Goal: Transaction & Acquisition: Subscribe to service/newsletter

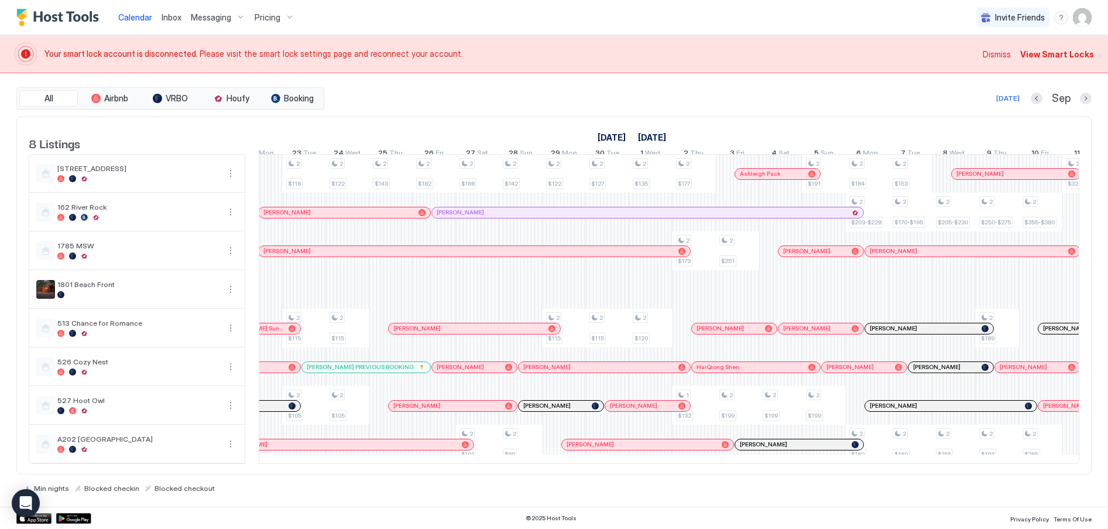
scroll to position [0, 807]
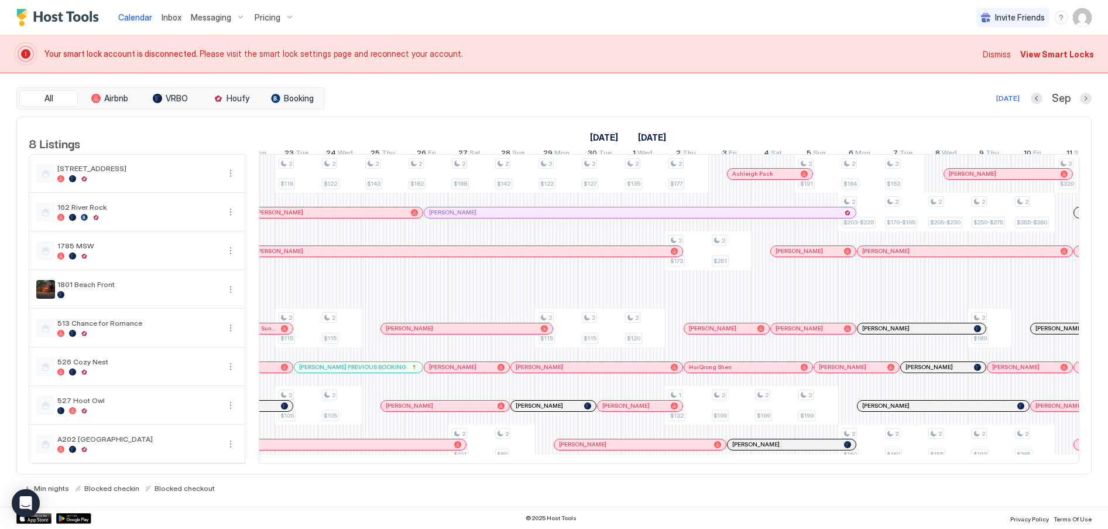
click at [293, 19] on div "Pricing" at bounding box center [274, 18] width 49 height 20
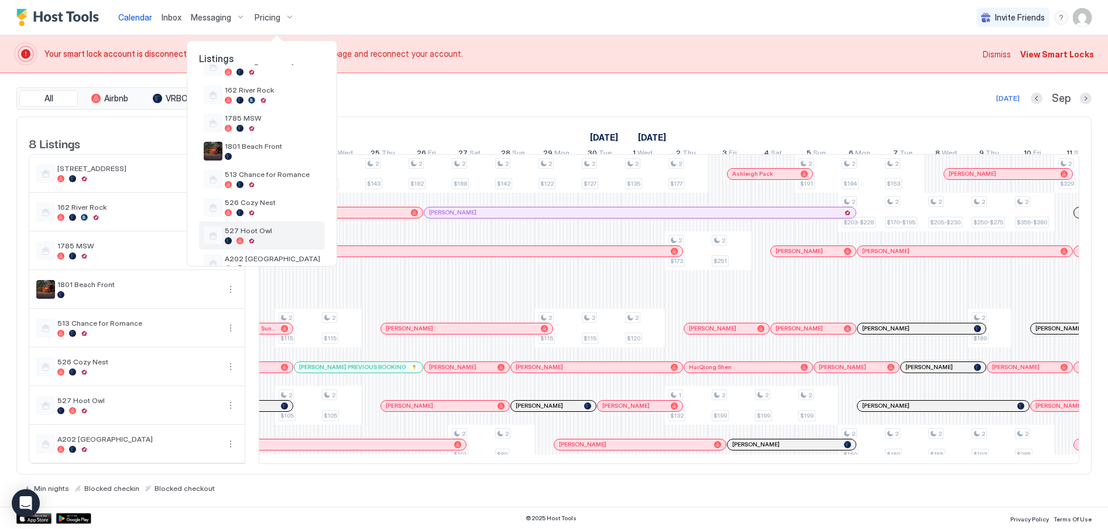
scroll to position [75, 0]
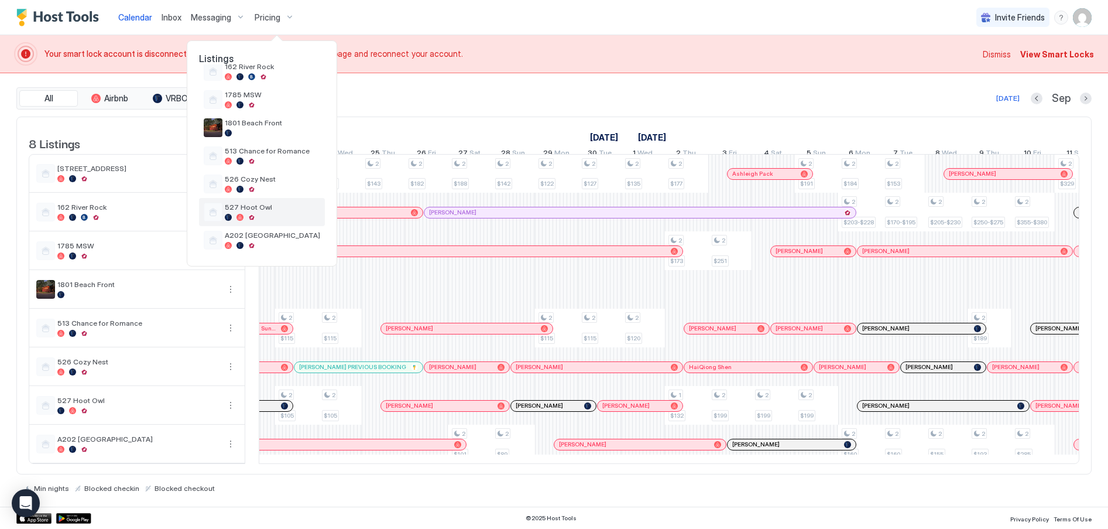
click at [252, 213] on div "527 Hoot Owl" at bounding box center [272, 212] width 95 height 18
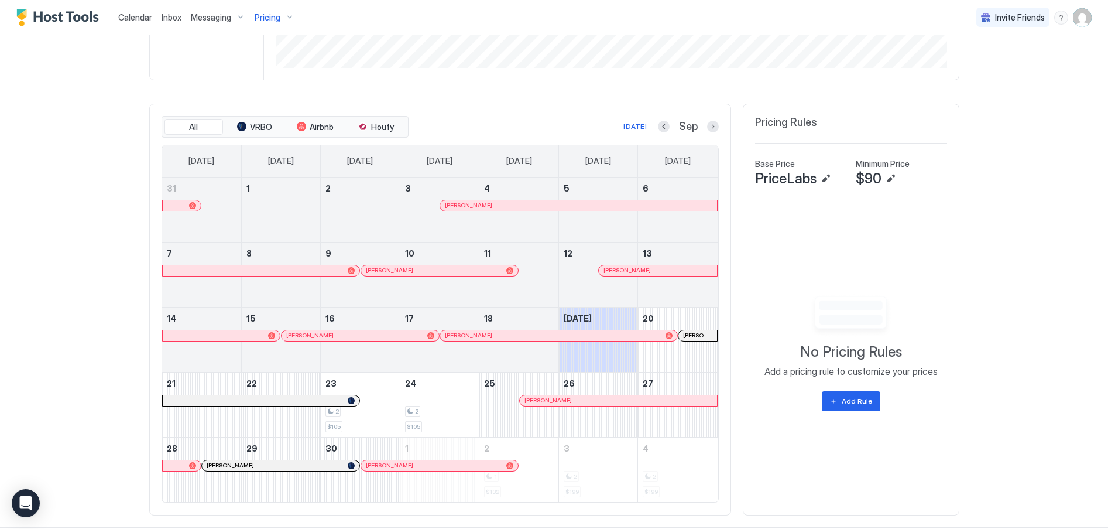
scroll to position [346, 0]
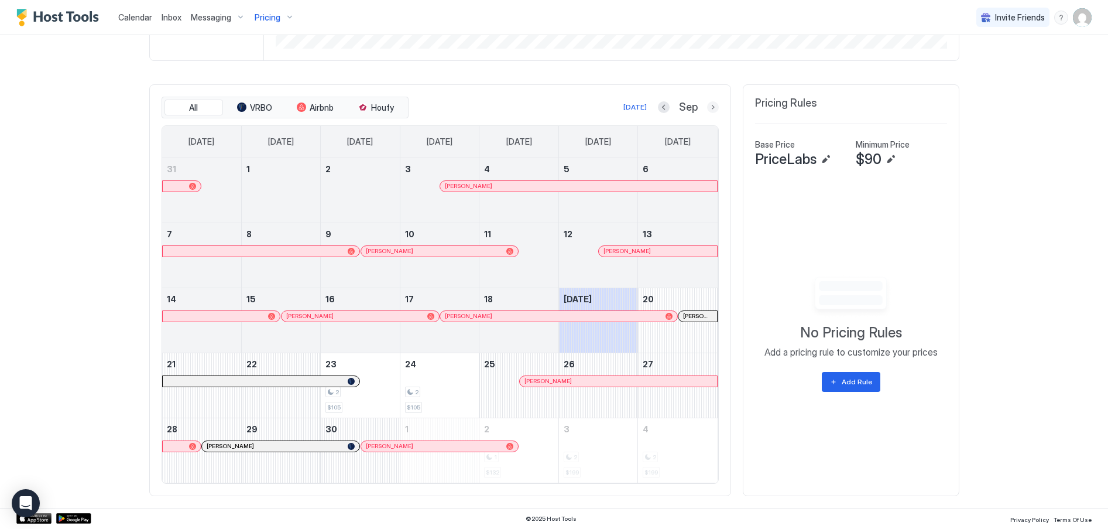
click at [707, 102] on button "Next month" at bounding box center [713, 107] width 12 height 12
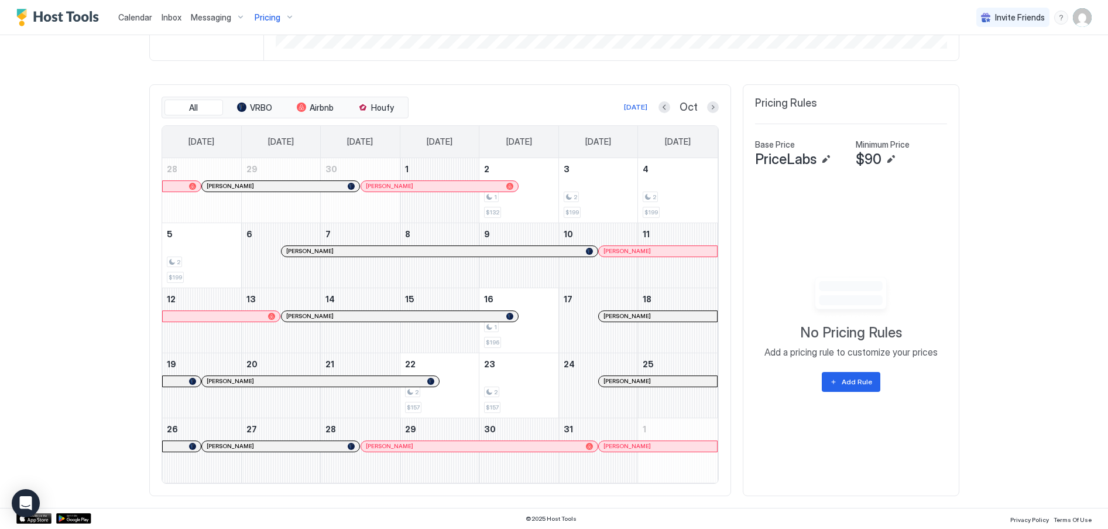
click at [711, 108] on button "Next month" at bounding box center [713, 107] width 12 height 12
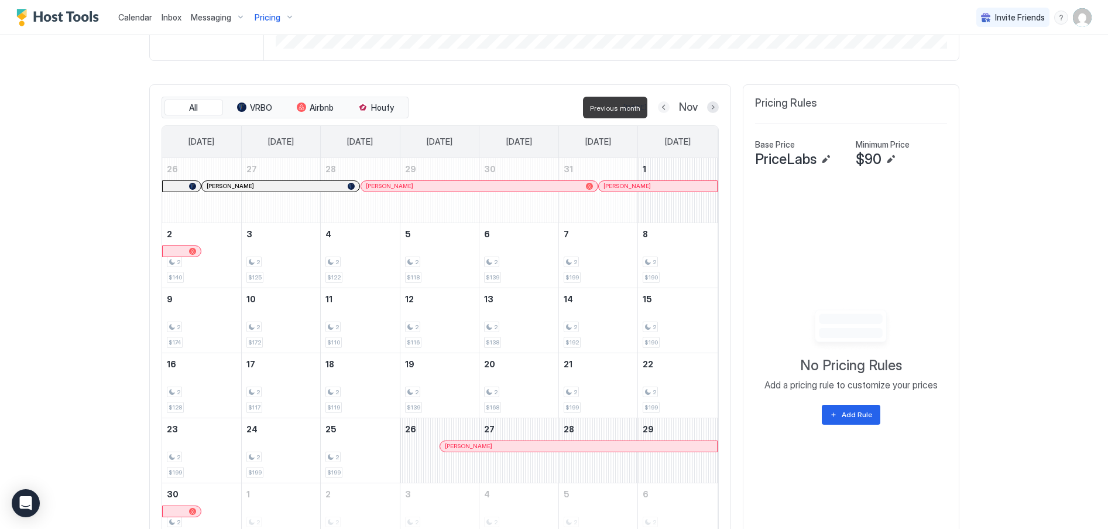
click at [661, 107] on button "Previous month" at bounding box center [664, 107] width 12 height 12
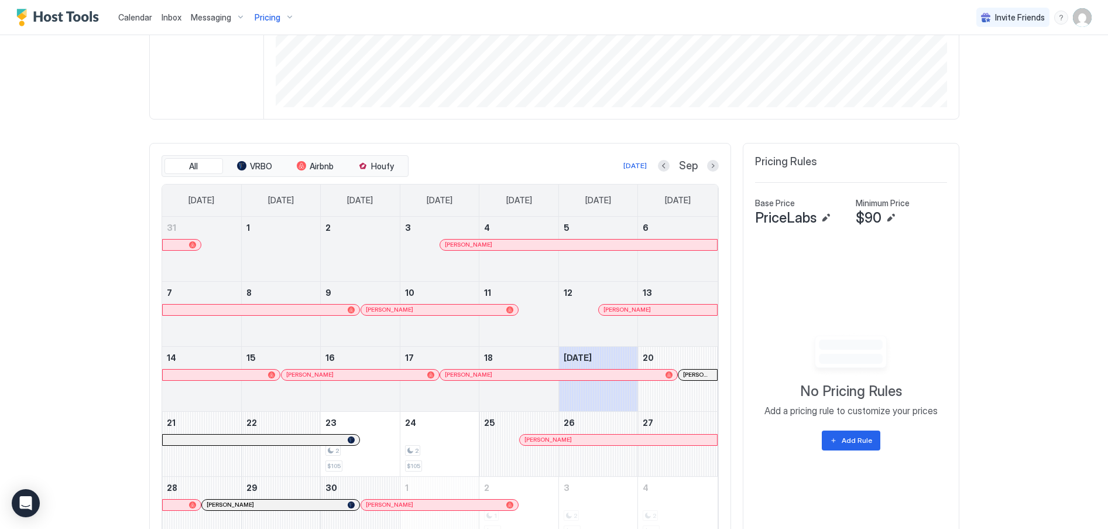
scroll to position [346, 0]
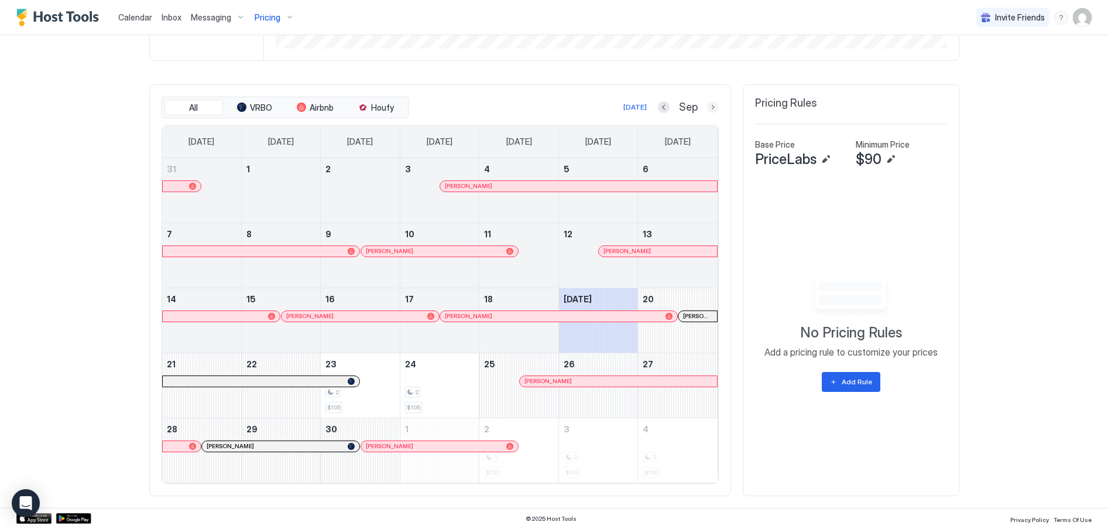
click at [709, 109] on button "Next month" at bounding box center [713, 107] width 12 height 12
